Goal: Information Seeking & Learning: Compare options

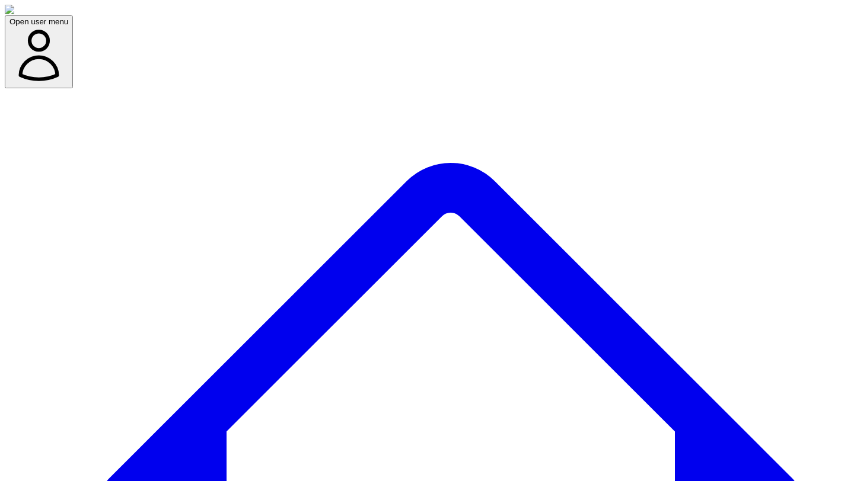
scroll to position [76, 0]
